Goal: Communication & Community: Answer question/provide support

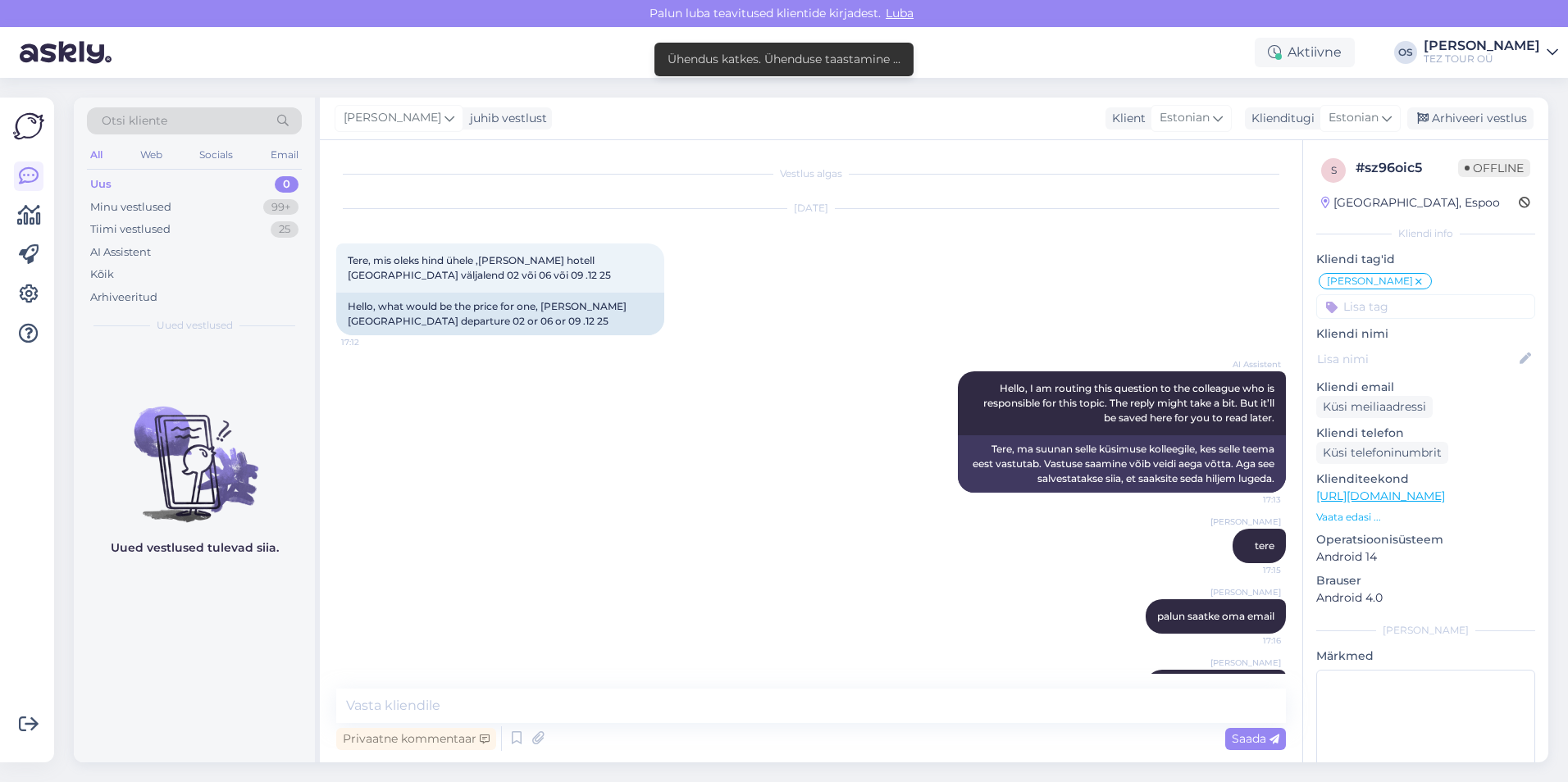
scroll to position [48, 0]
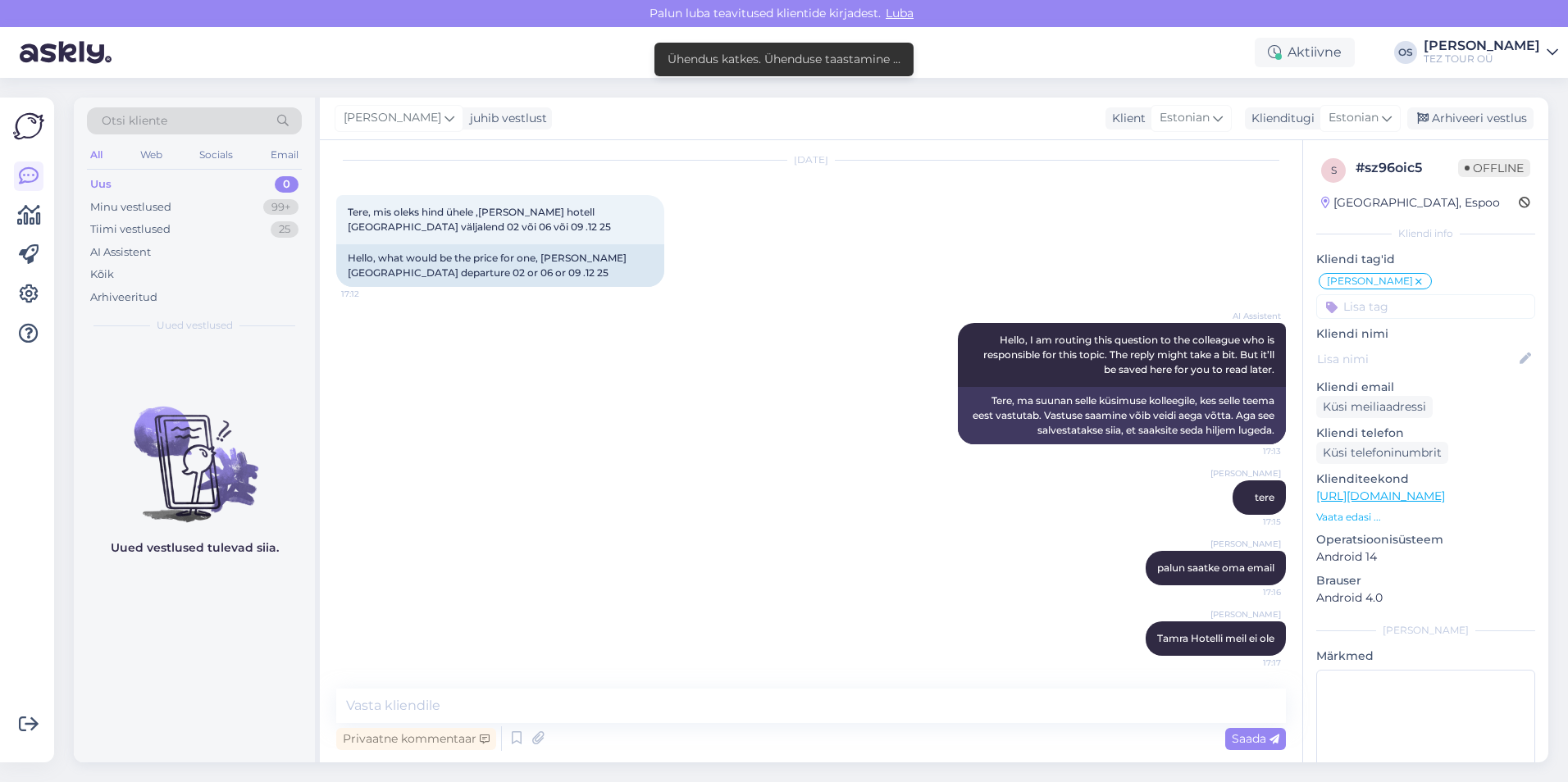
click at [154, 181] on div "Uus 0" at bounding box center [194, 185] width 215 height 23
click at [182, 214] on div "Minu vestlused 99+" at bounding box center [194, 207] width 215 height 23
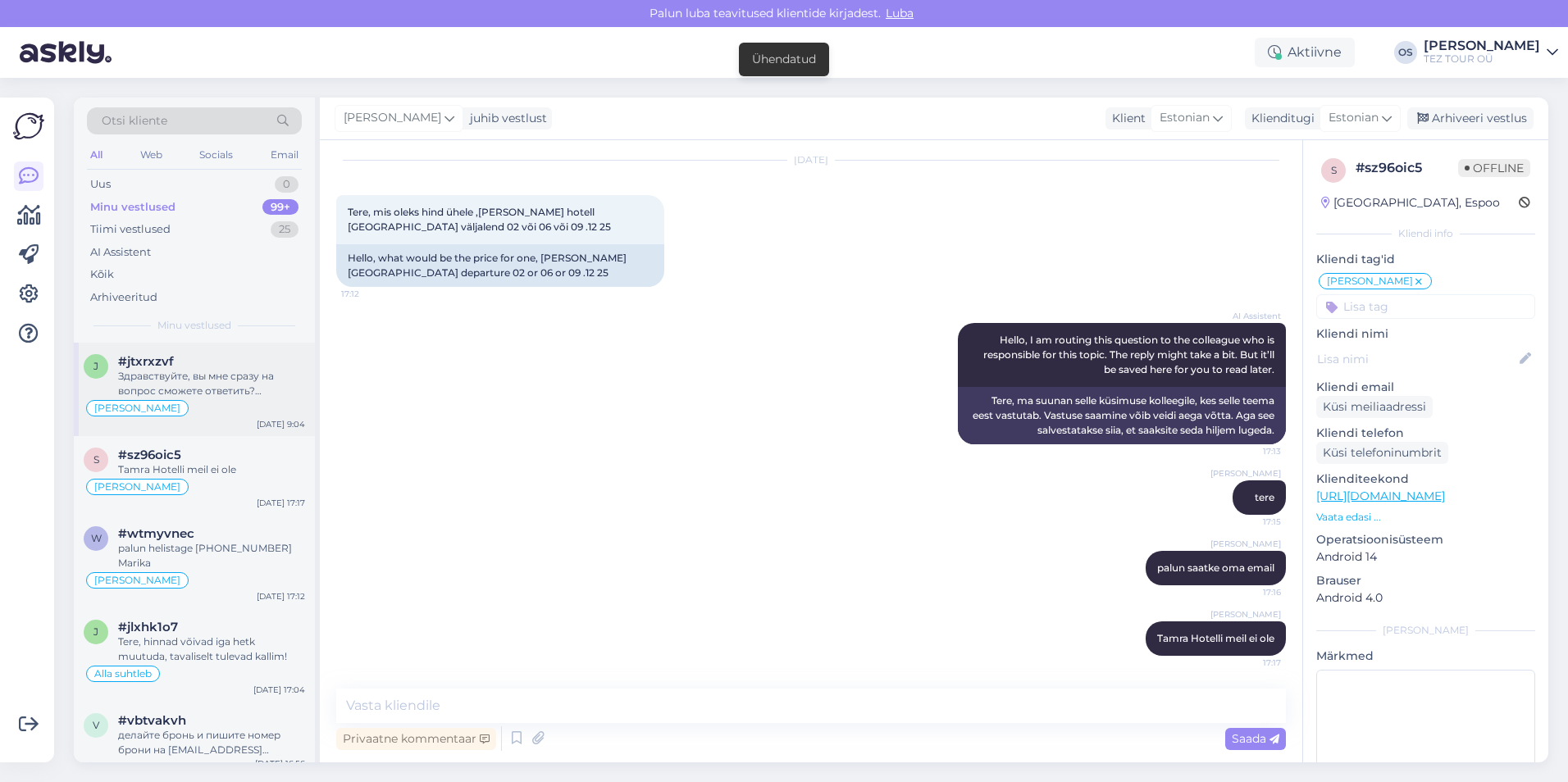
click at [233, 388] on div "Здравствуйте, вы мне сразу на вопрос сможете ответить? [PERSON_NAME] также прои…" at bounding box center [211, 383] width 187 height 30
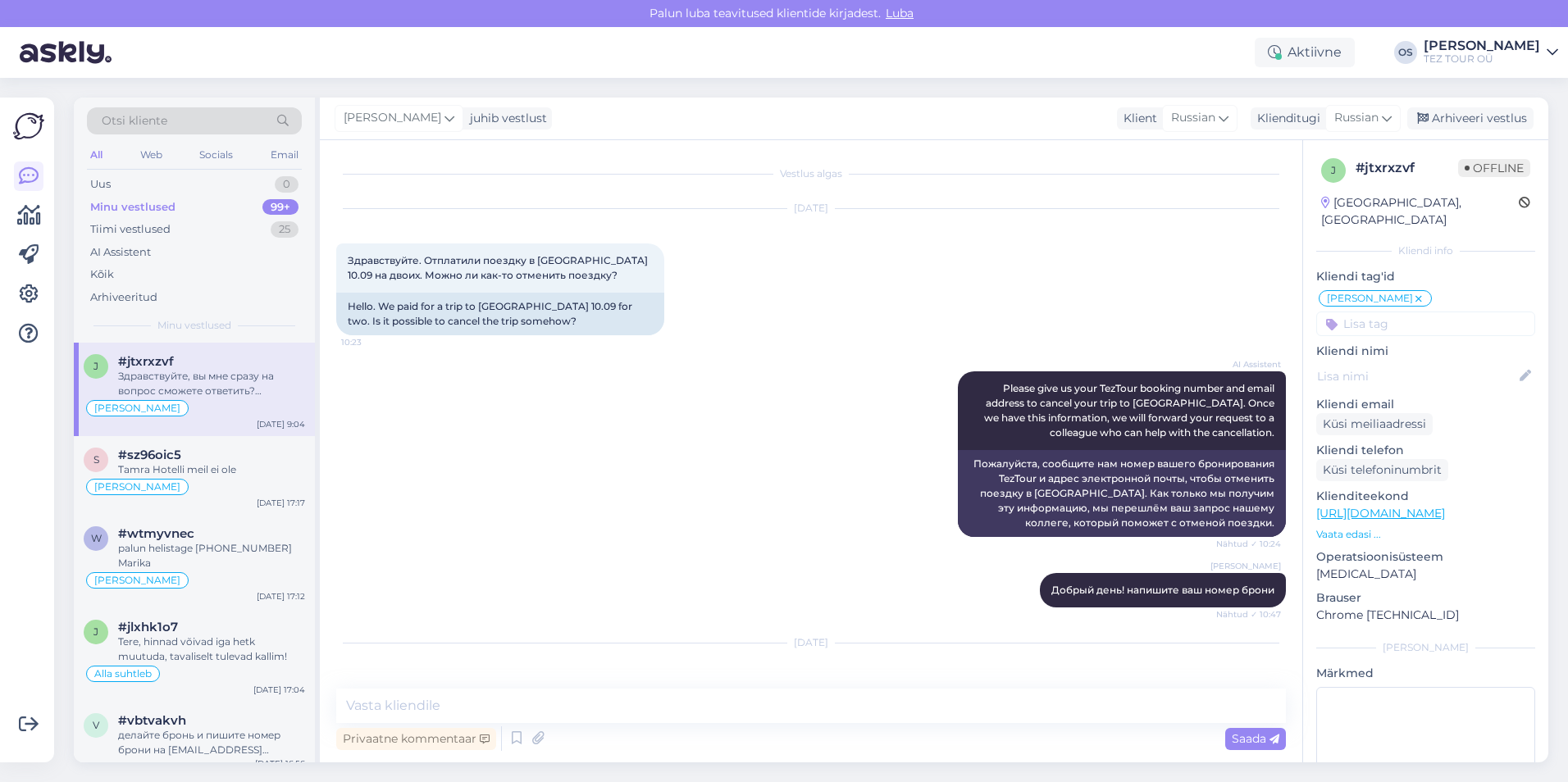
scroll to position [328, 0]
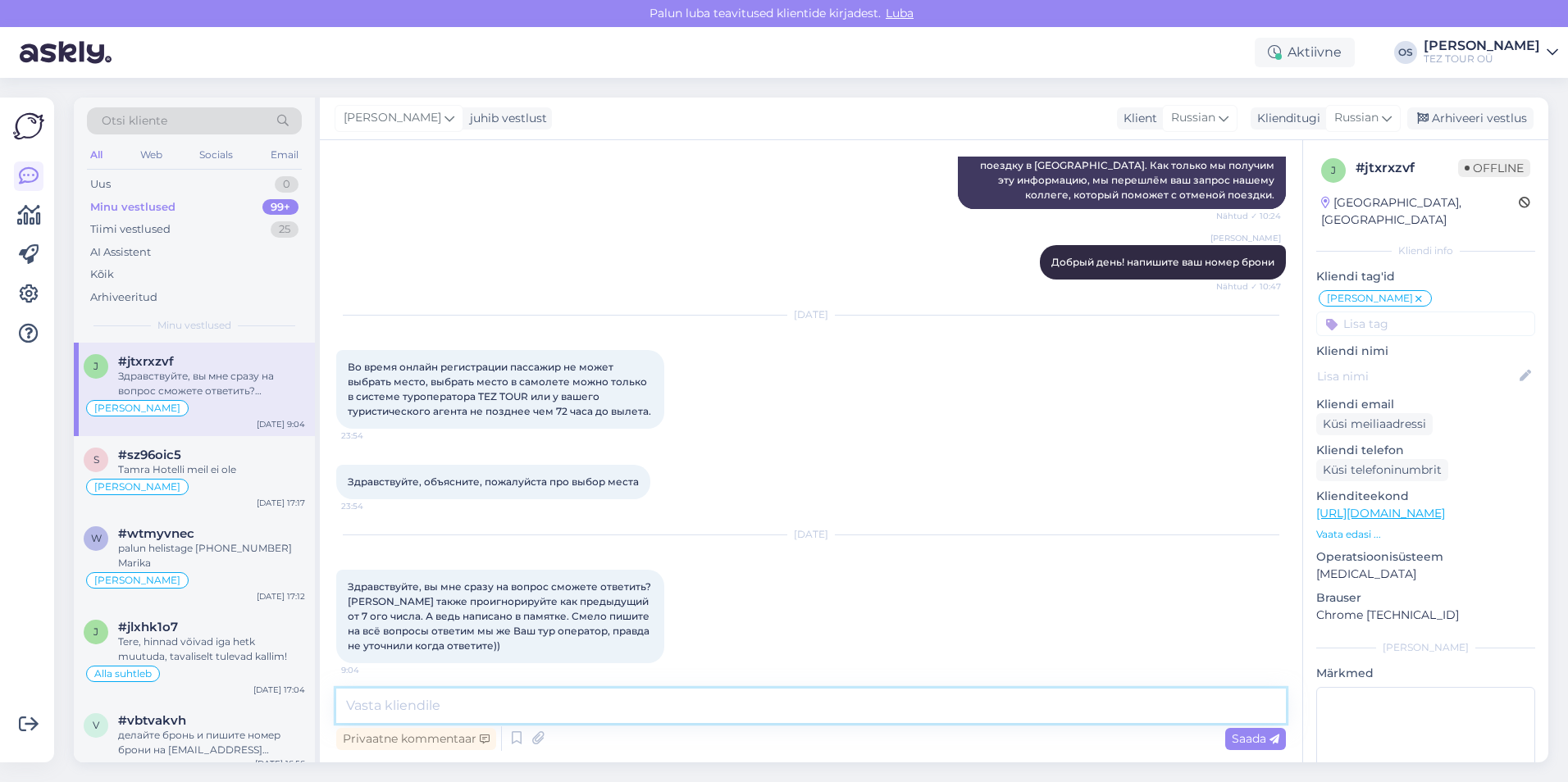
click at [410, 702] on textarea at bounding box center [810, 706] width 949 height 34
click at [377, 711] on textarea at bounding box center [810, 706] width 949 height 34
type textarea "добрый день! позвоните мне 5267258 [PERSON_NAME]"
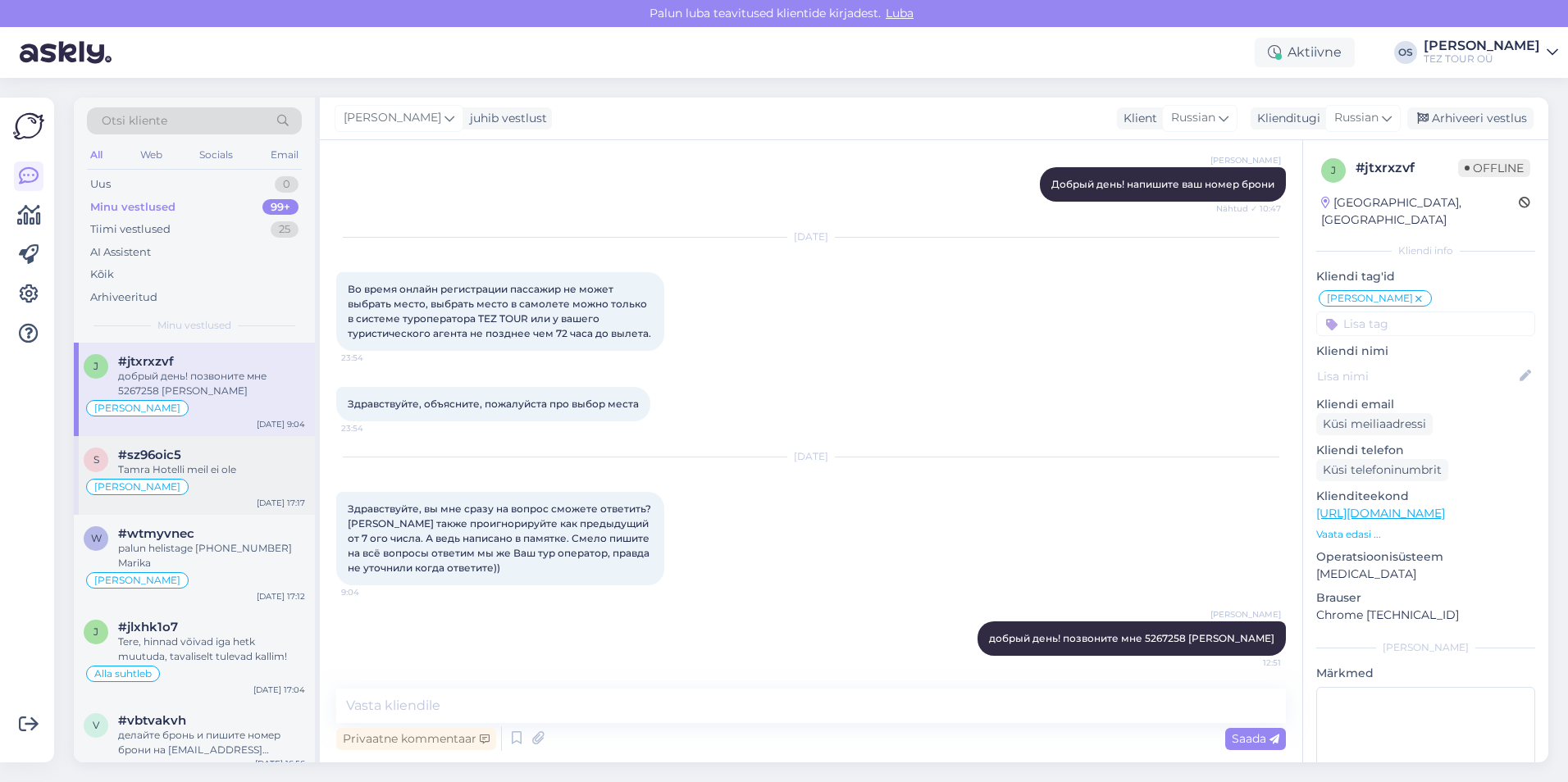
click at [180, 477] on div "[PERSON_NAME]" at bounding box center [194, 487] width 222 height 20
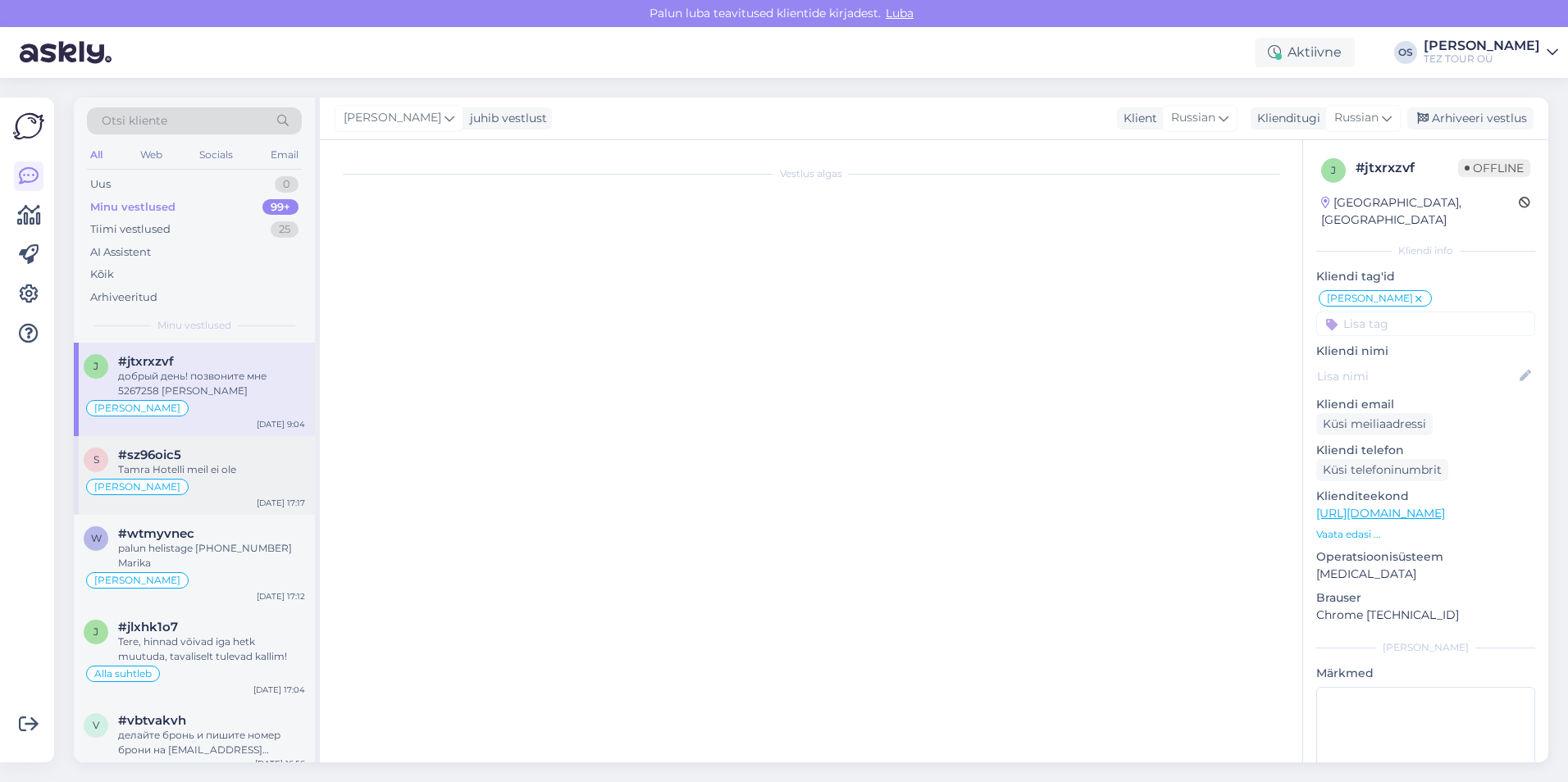
scroll to position [48, 0]
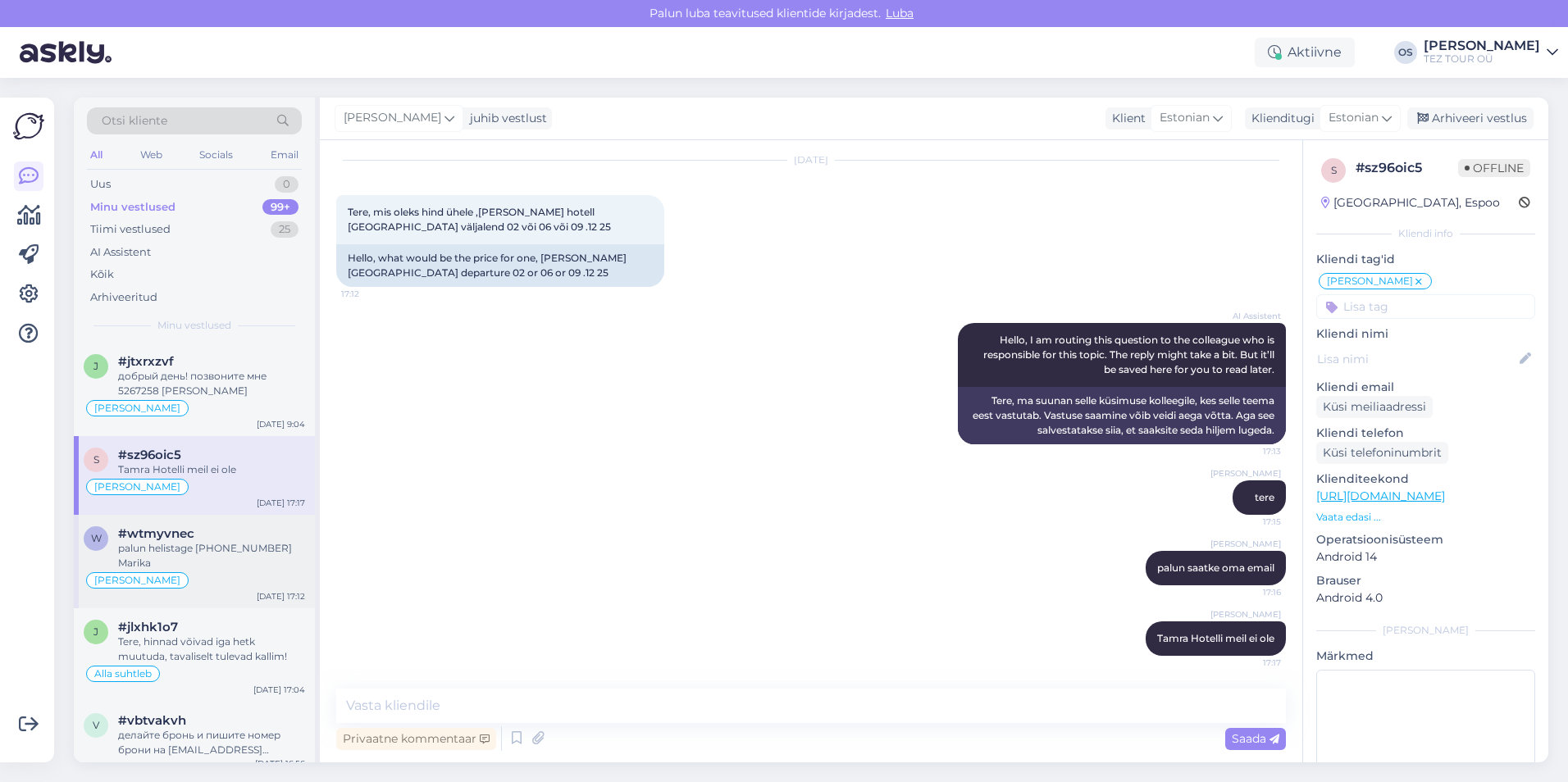
click at [234, 540] on div "#wtmyvnec" at bounding box center [211, 533] width 187 height 14
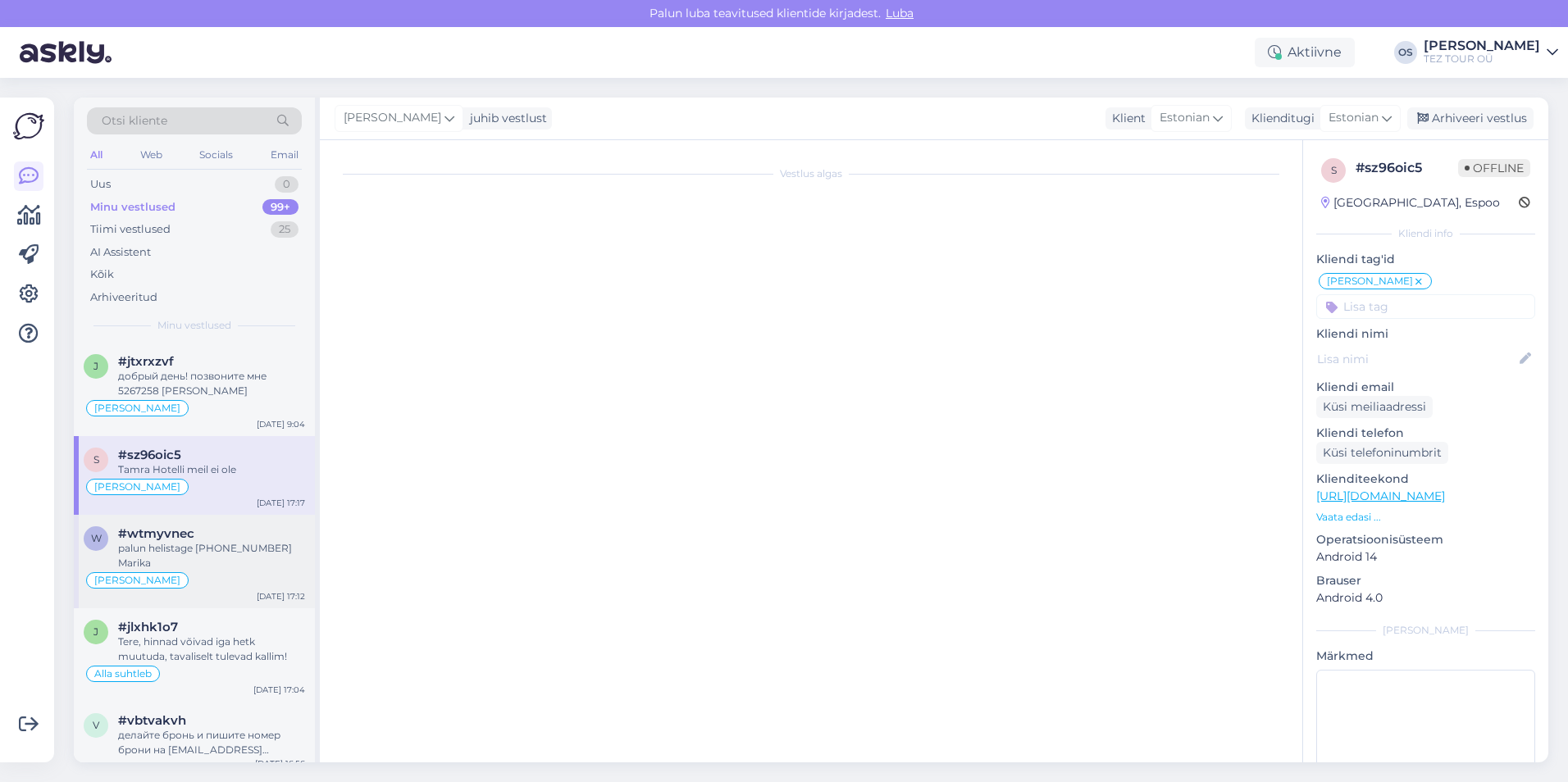
scroll to position [0, 0]
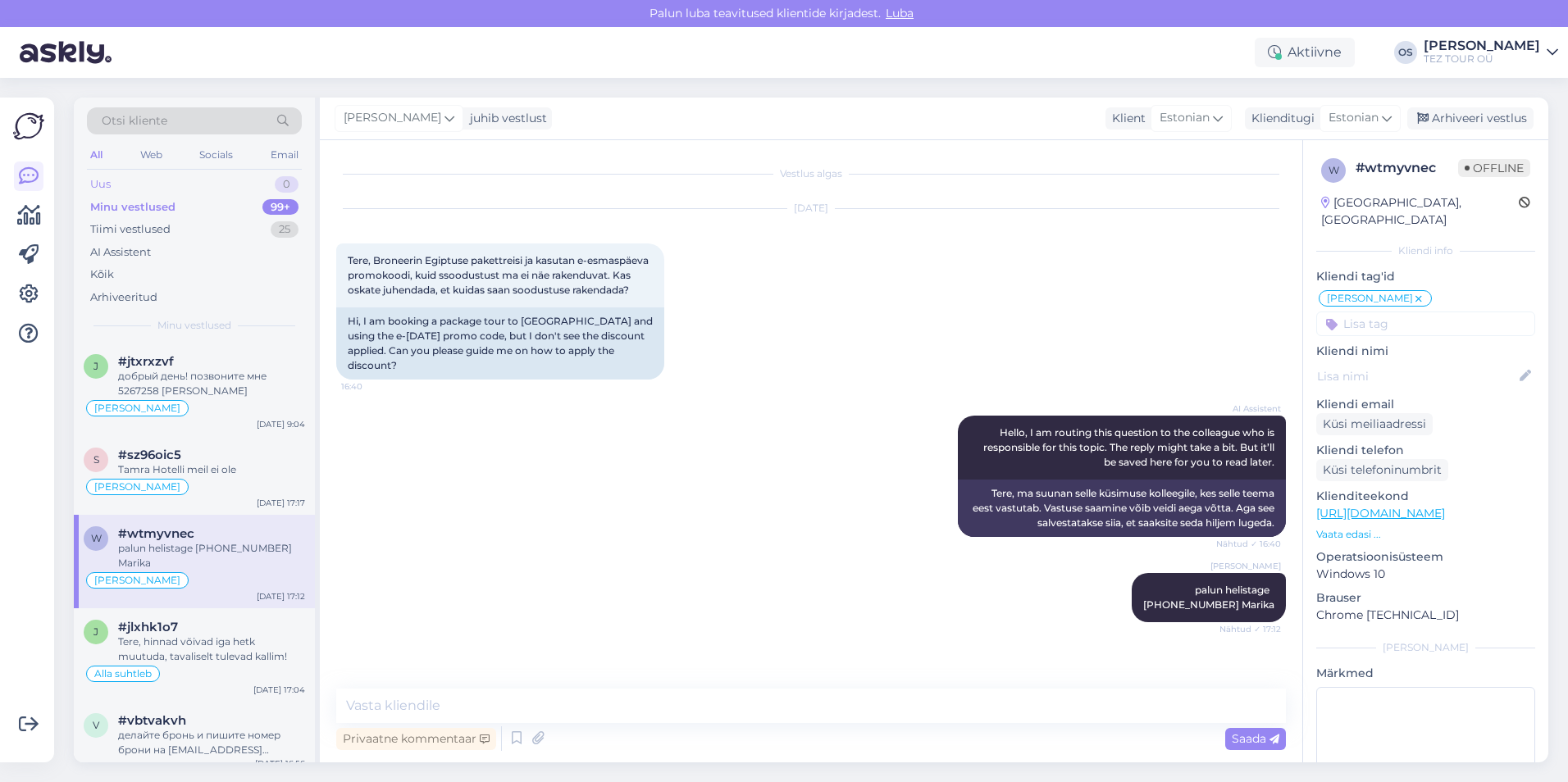
click at [131, 179] on div "Uus 0" at bounding box center [194, 185] width 215 height 23
